Goal: Book appointment/travel/reservation

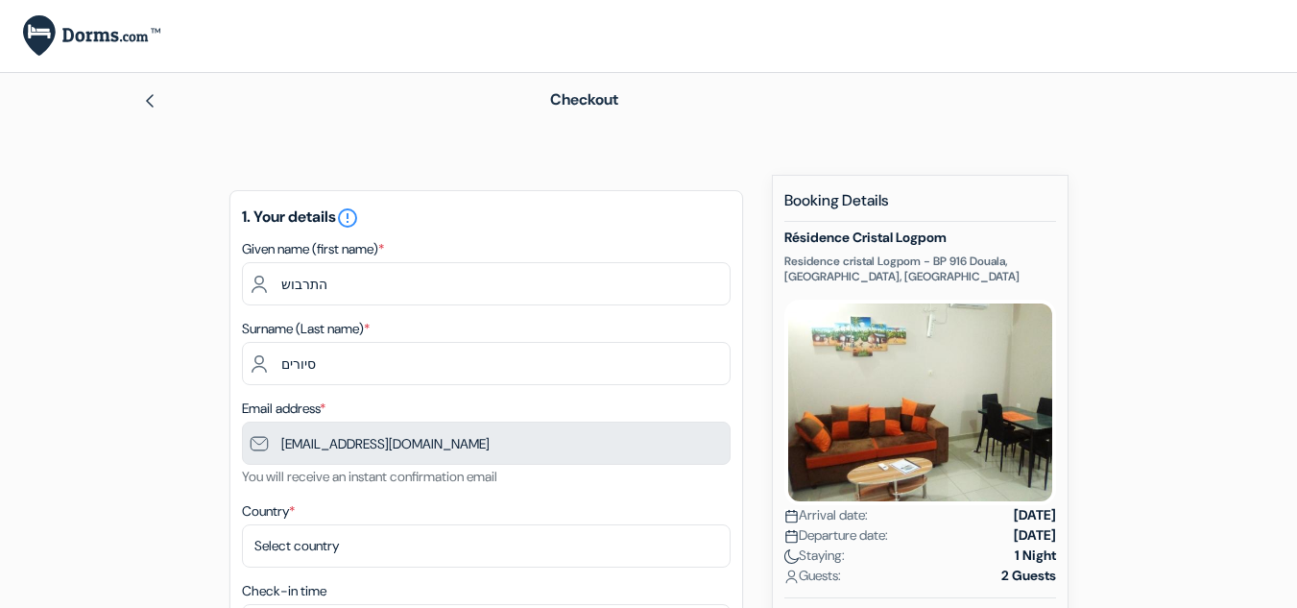
click at [265, 273] on input "התרבוש" at bounding box center [486, 283] width 489 height 43
type input "e"
type input "ERAN"
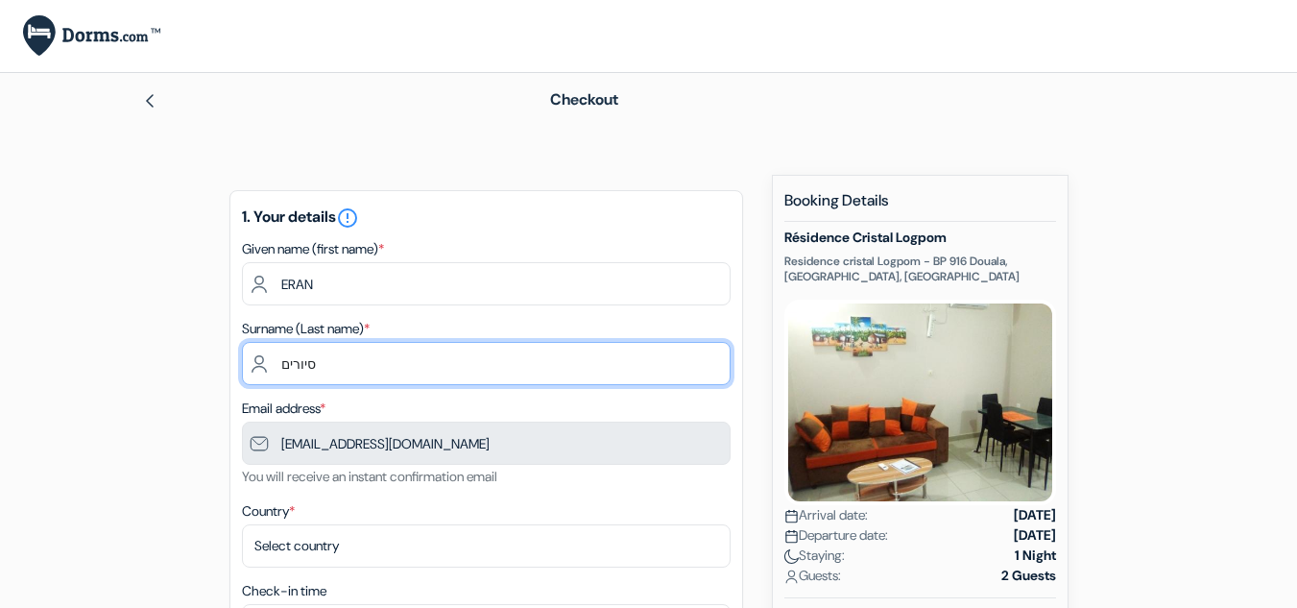
drag, startPoint x: 325, startPoint y: 368, endPoint x: 261, endPoint y: 355, distance: 65.5
click at [261, 355] on input "סיורים" at bounding box center [486, 363] width 489 height 43
drag, startPoint x: 279, startPoint y: 370, endPoint x: 339, endPoint y: 375, distance: 59.8
click at [339, 375] on input "shadar" at bounding box center [486, 363] width 489 height 43
type input "SHADAR"
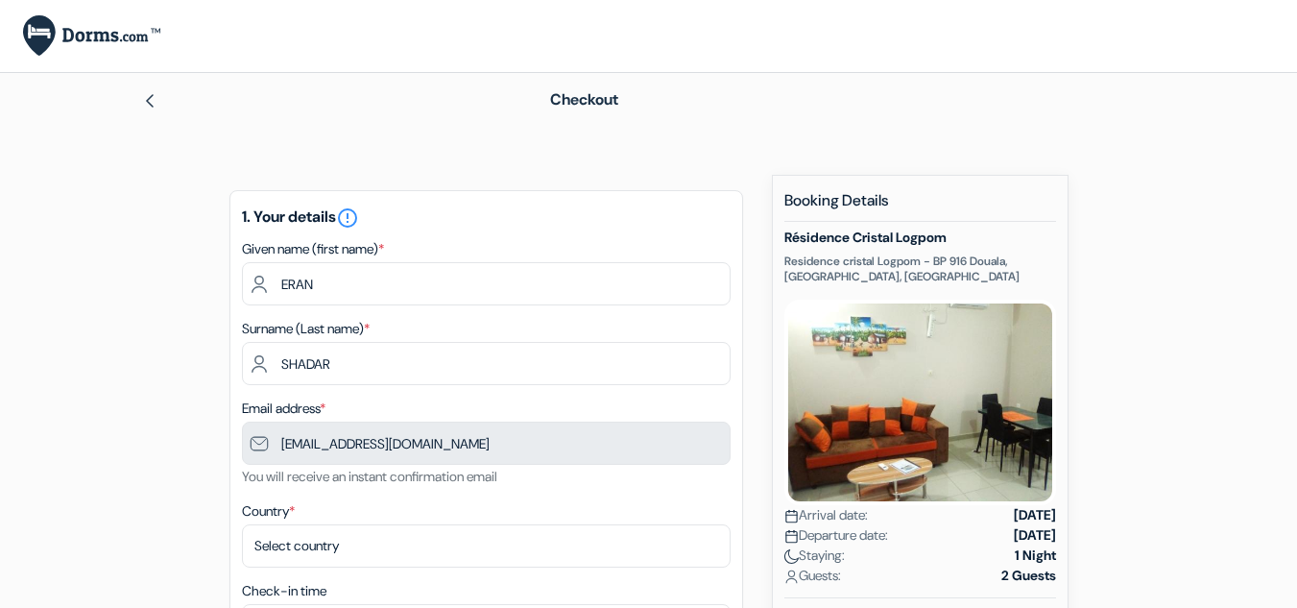
click at [382, 397] on div "Email address * [EMAIL_ADDRESS][DOMAIN_NAME] You will receive an instant confir…" at bounding box center [486, 442] width 489 height 91
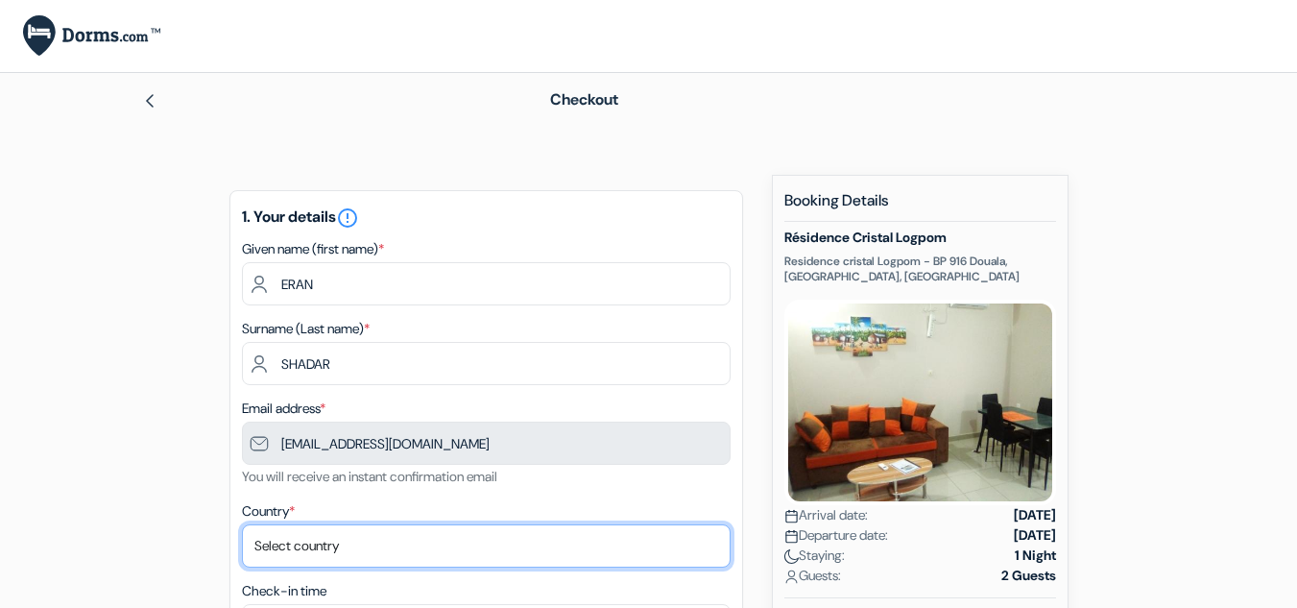
drag, startPoint x: 694, startPoint y: 540, endPoint x: 625, endPoint y: 541, distance: 69.1
click at [693, 540] on select "Select country [GEOGRAPHIC_DATA] [GEOGRAPHIC_DATA] [GEOGRAPHIC_DATA] [GEOGRAPHI…" at bounding box center [486, 545] width 489 height 43
select select "il"
click at [242, 524] on select "Select country [GEOGRAPHIC_DATA] [GEOGRAPHIC_DATA] [GEOGRAPHIC_DATA] [GEOGRAPHI…" at bounding box center [486, 545] width 489 height 43
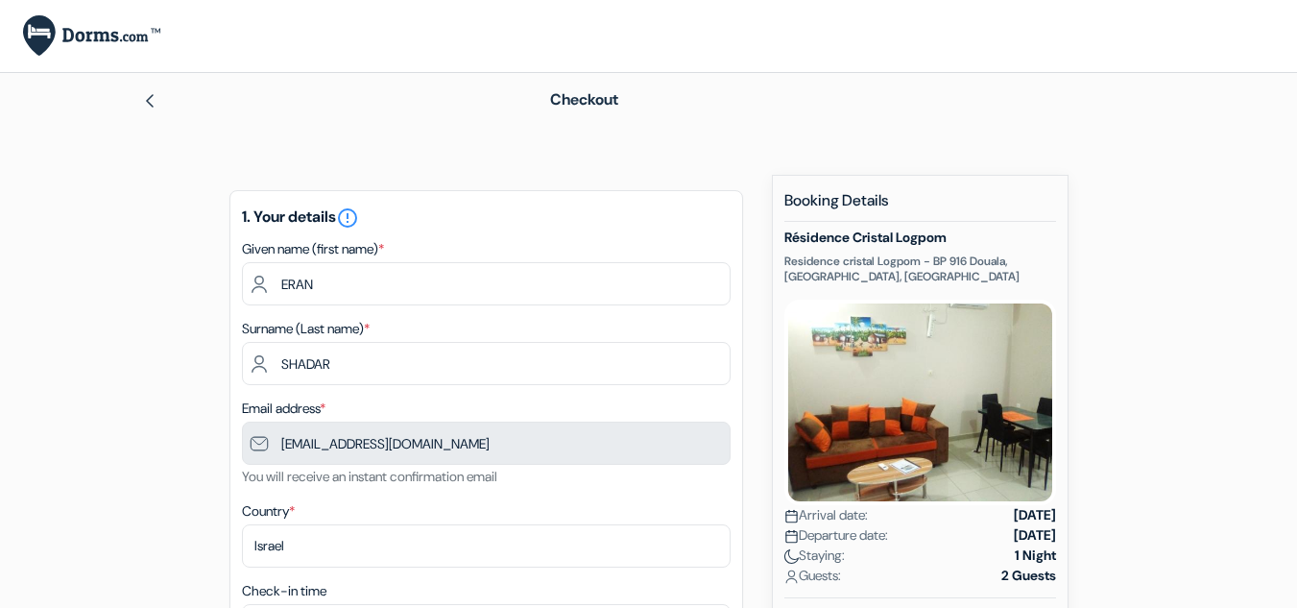
drag, startPoint x: 1276, startPoint y: 480, endPoint x: 1279, endPoint y: 387, distance: 93.2
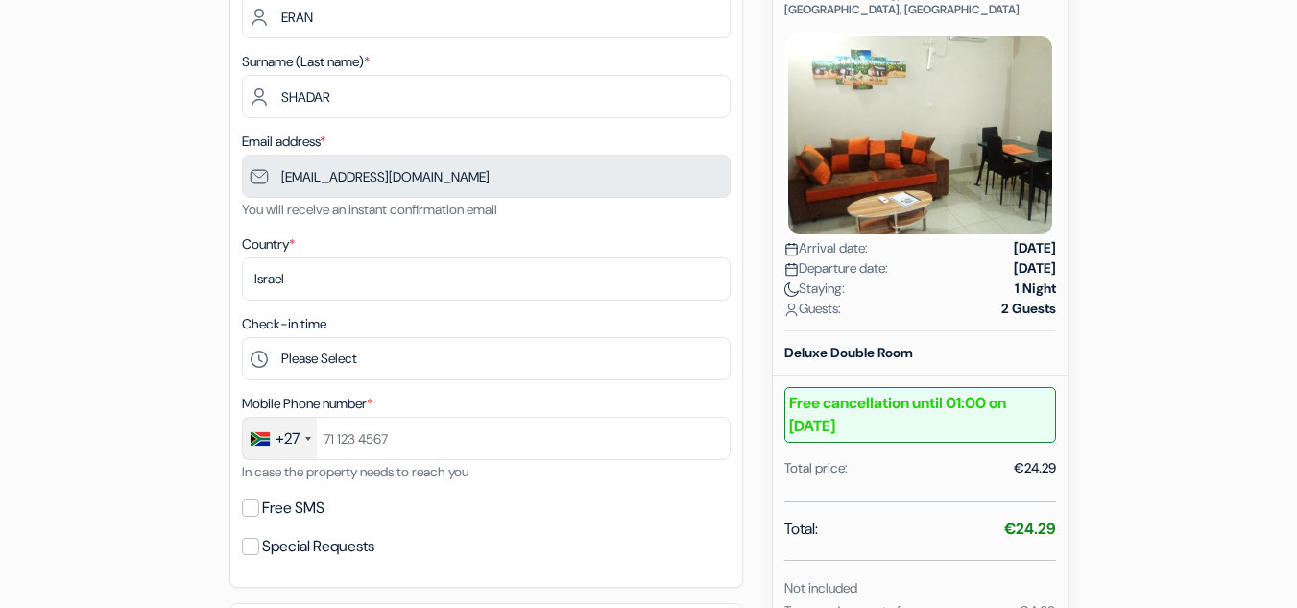
scroll to position [325, 0]
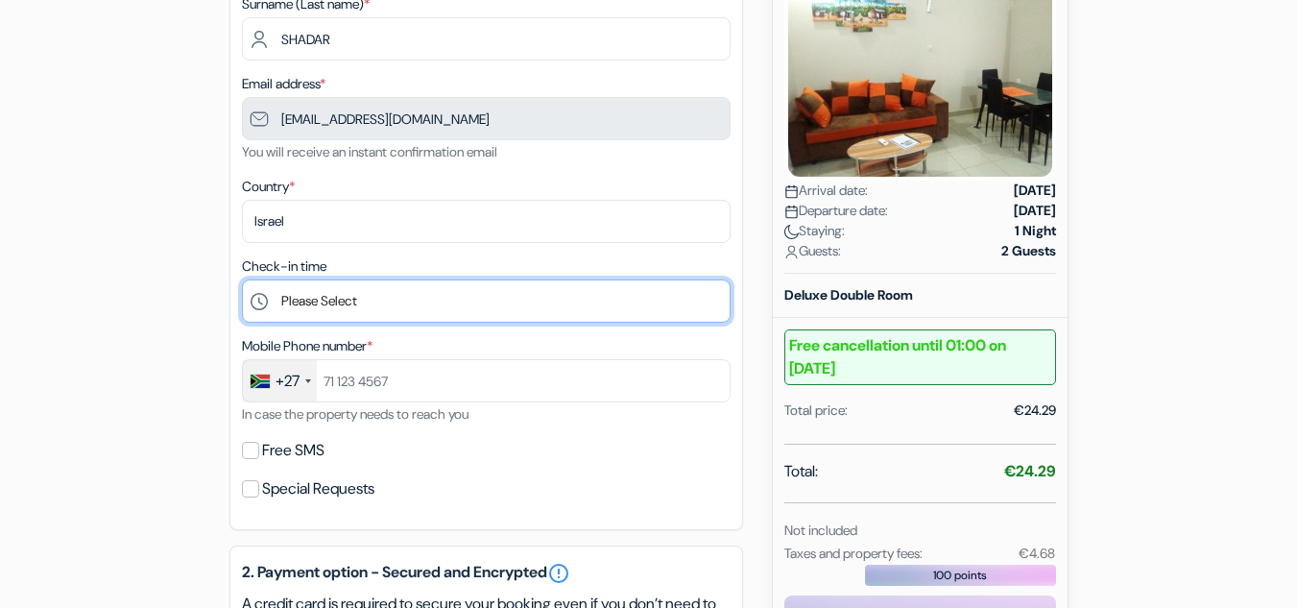
click at [312, 298] on select "Please Select 8:00 9:00 10:00 11:00 12:00 13:00 14:00 15:00 16:00 17:00 18:00 1…" at bounding box center [486, 300] width 489 height 43
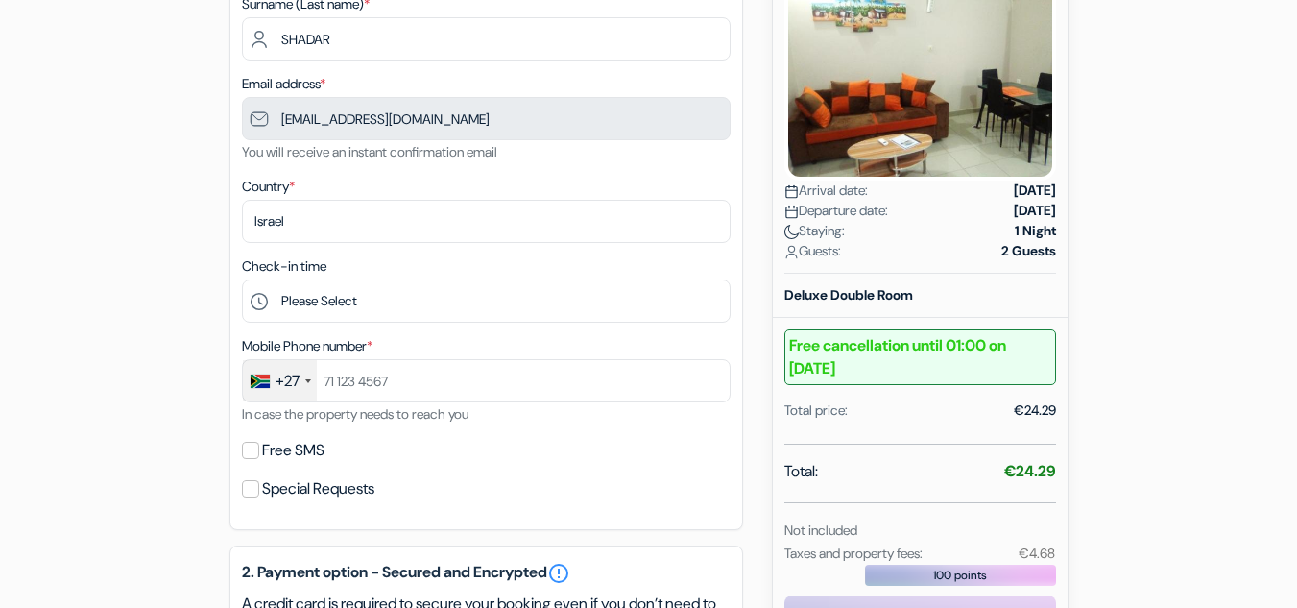
click at [80, 313] on form "Checkout add_box Résidence Cristal Logpom Residence cristal [GEOGRAPHIC_DATA] -…" at bounding box center [648, 468] width 1297 height 1441
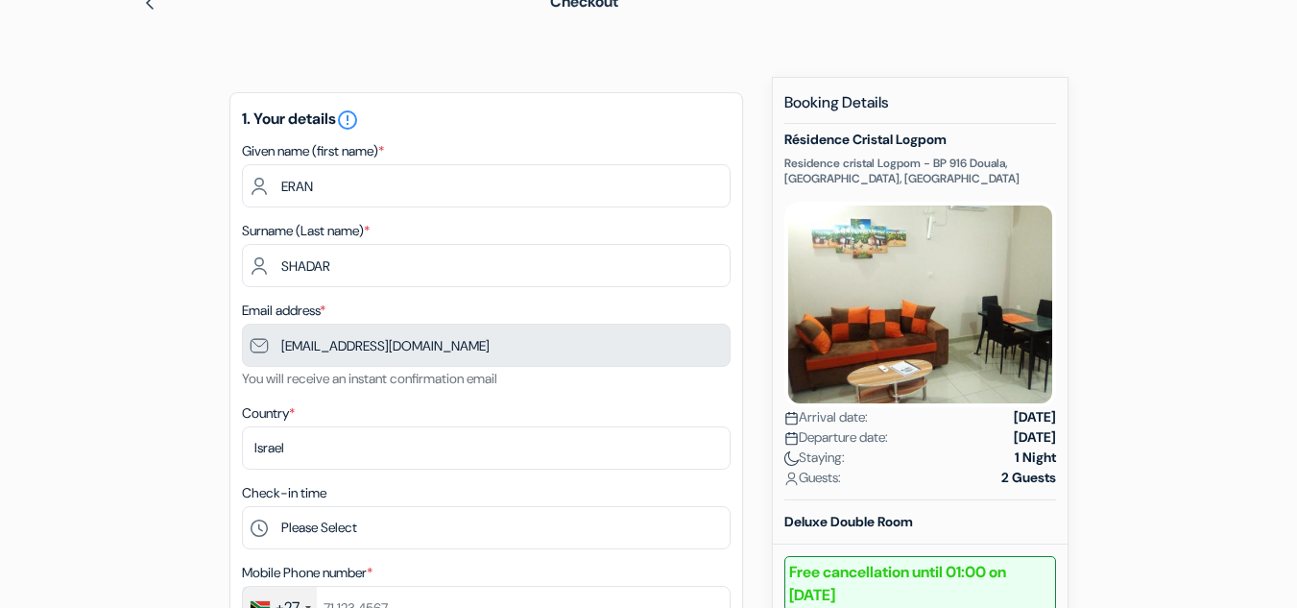
scroll to position [132, 0]
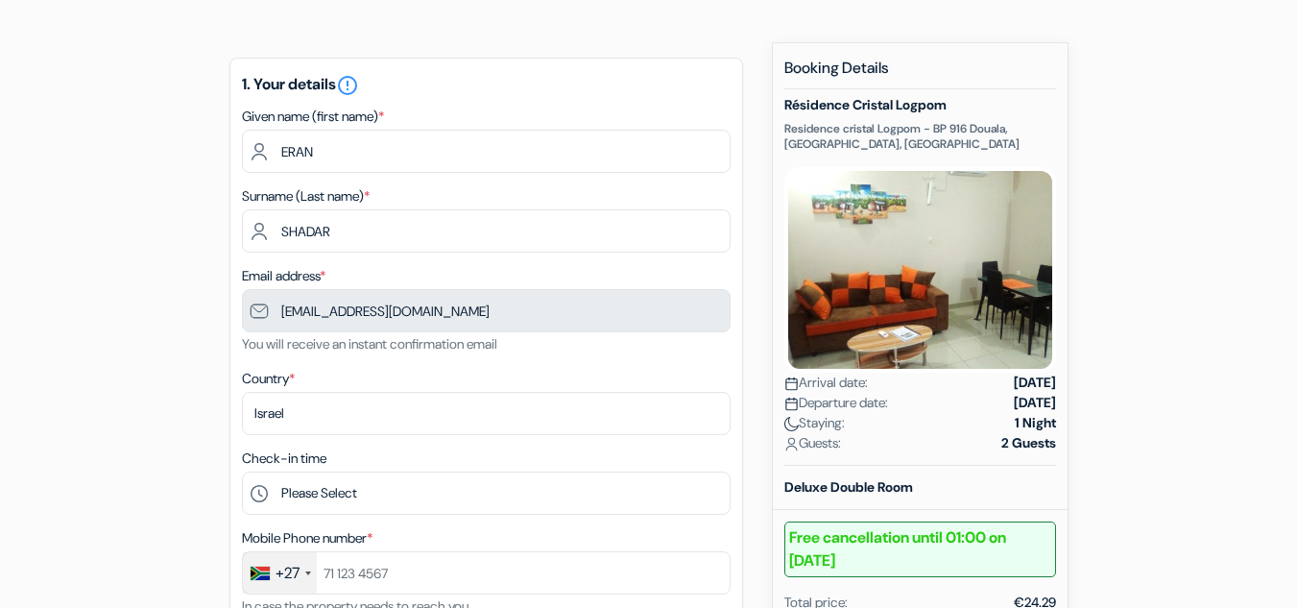
click at [312, 572] on div "+27" at bounding box center [280, 572] width 74 height 41
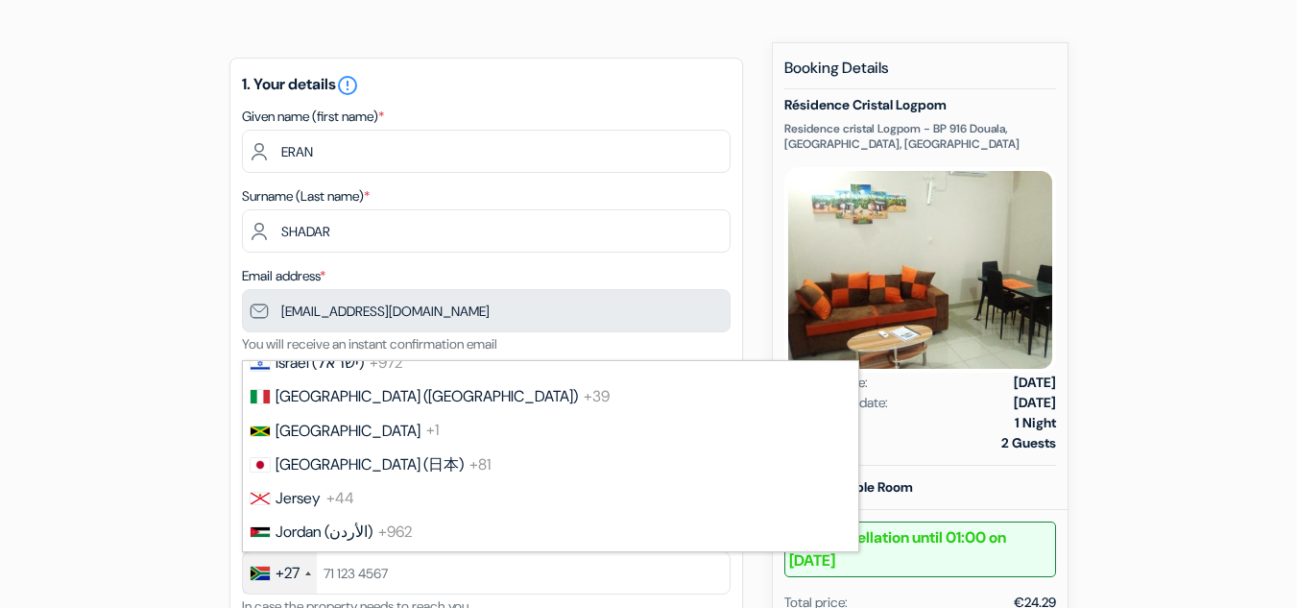
scroll to position [3522, 0]
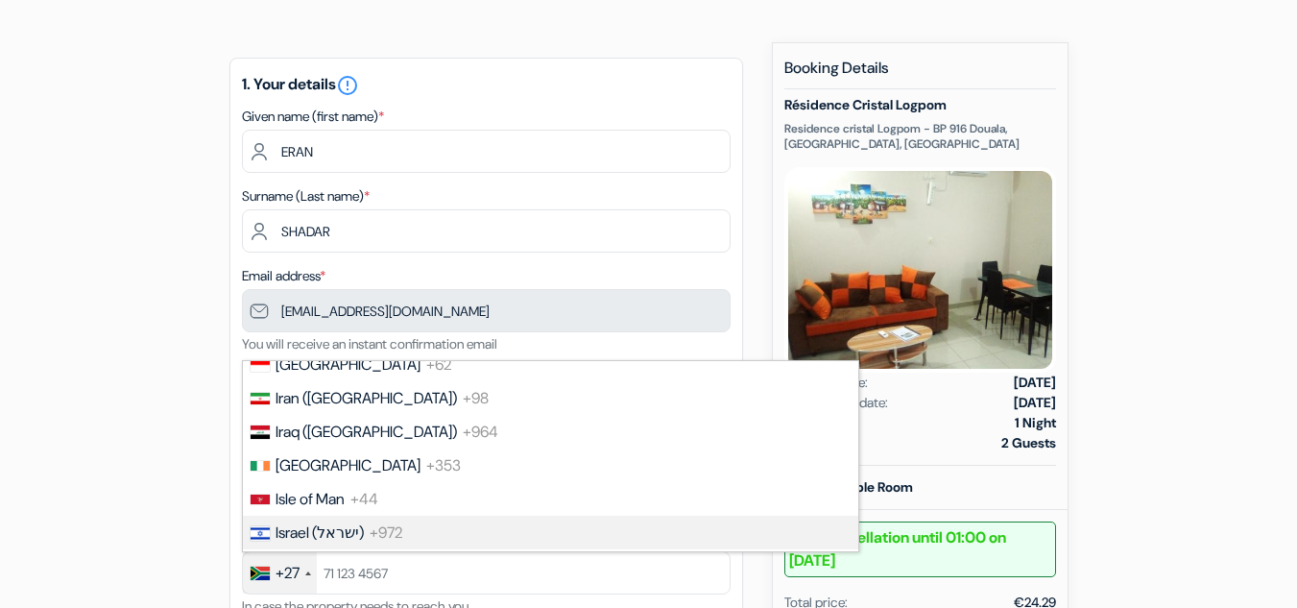
click at [307, 530] on span "Israel (‫ישראל‬‎)" at bounding box center [320, 532] width 88 height 20
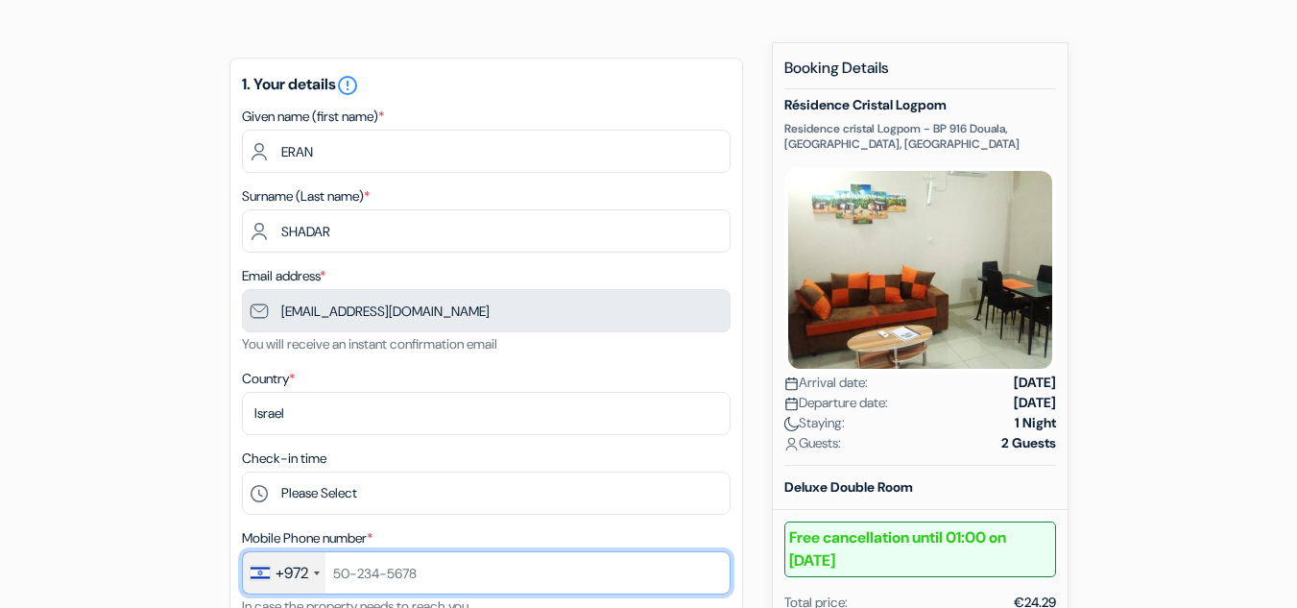
click at [394, 575] on input "text" at bounding box center [486, 572] width 489 height 43
type input "9"
type input "4"
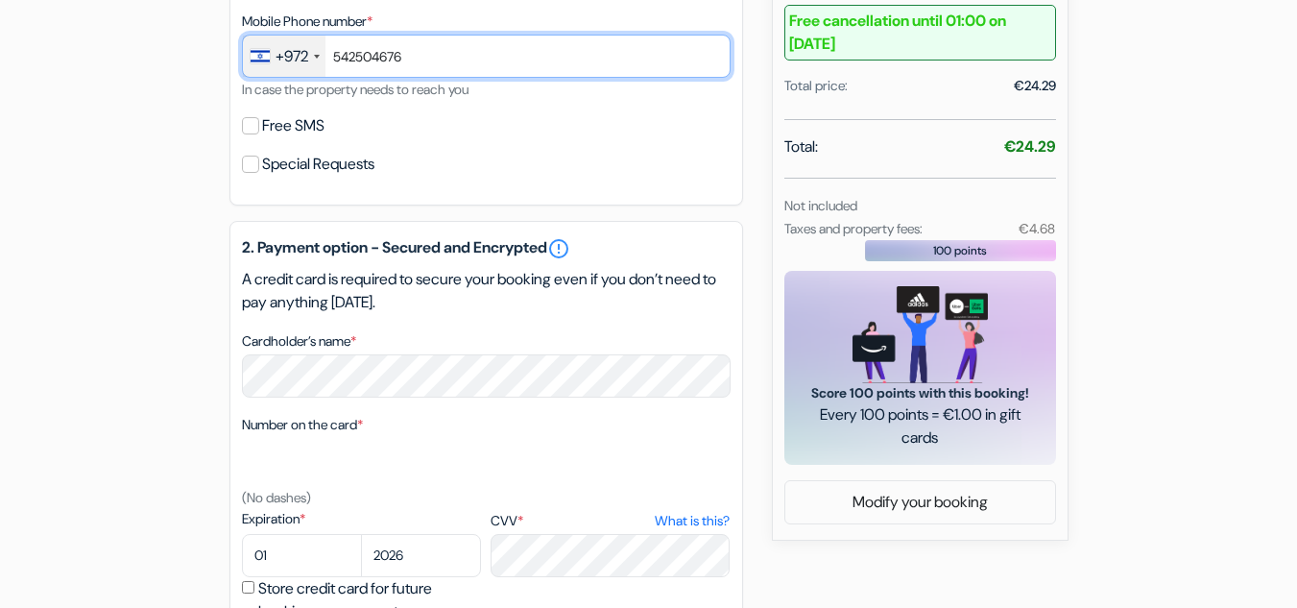
scroll to position [660, 0]
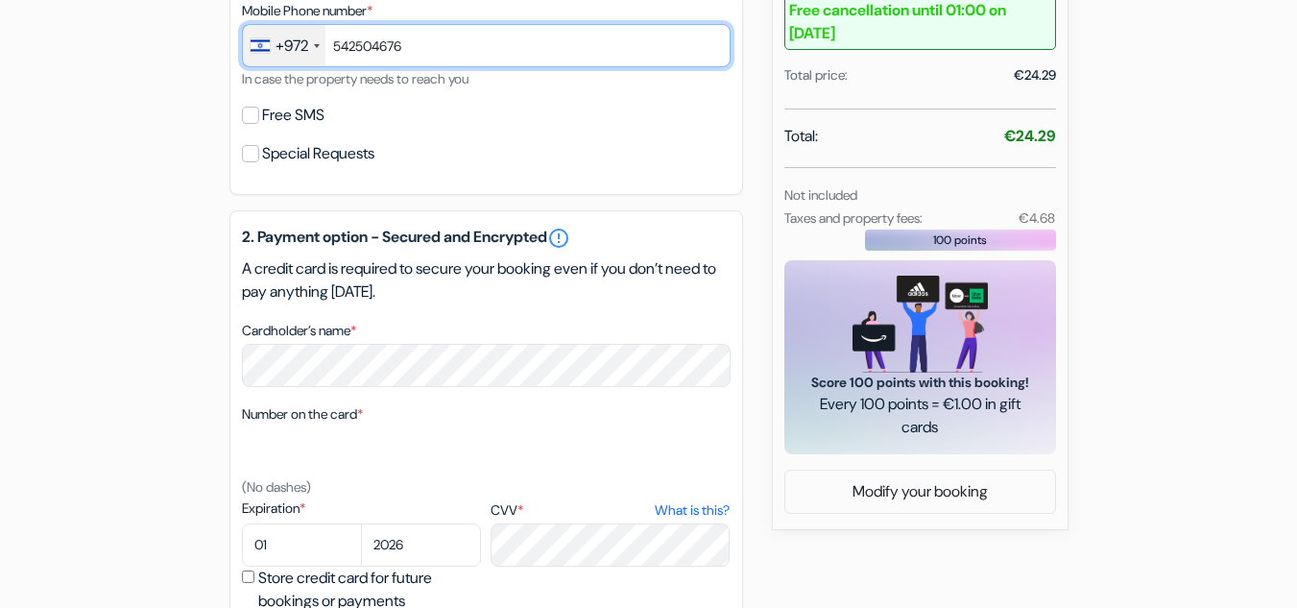
type input "542504676"
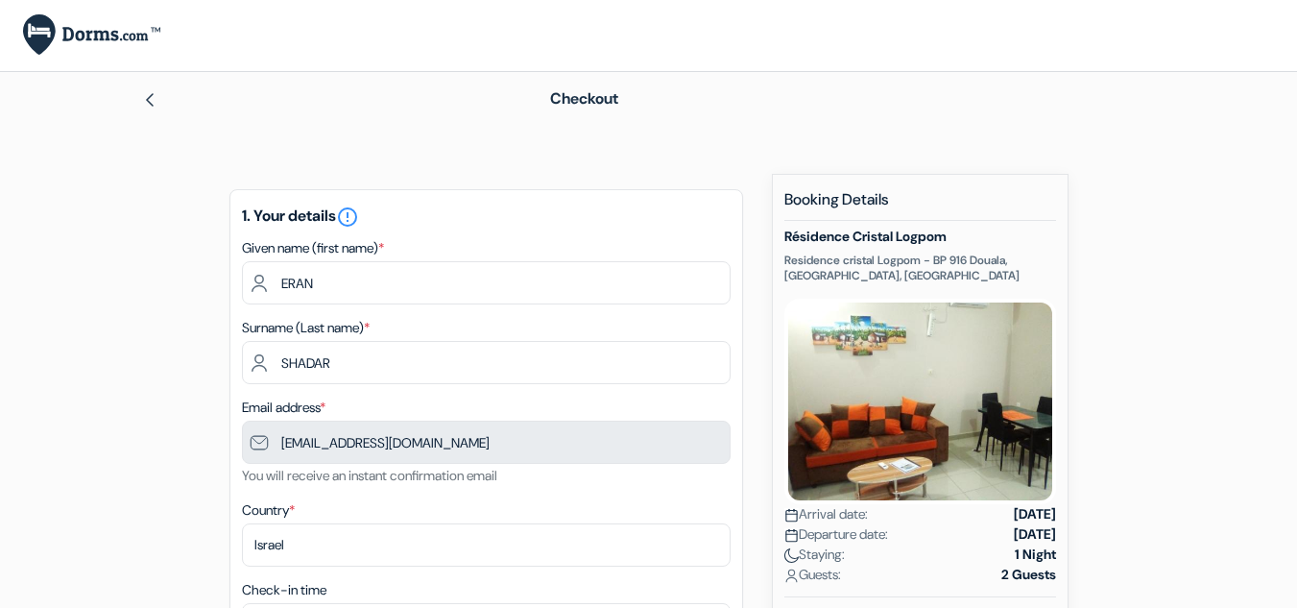
scroll to position [0, 0]
